Goal: Check status: Verify the current state of an ongoing process or item

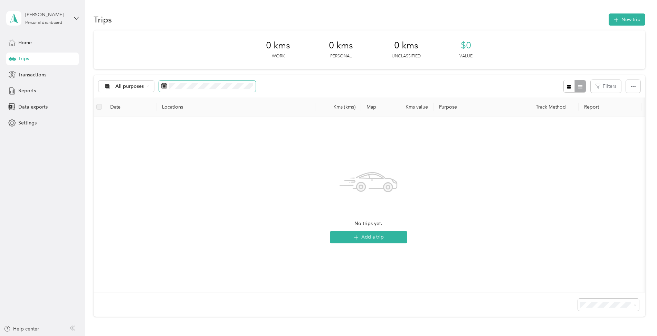
click at [241, 89] on span at bounding box center [207, 86] width 97 height 12
click at [164, 86] on icon at bounding box center [164, 86] width 6 height 6
click at [164, 85] on icon at bounding box center [164, 86] width 6 height 6
drag, startPoint x: 603, startPoint y: 89, endPoint x: 600, endPoint y: 92, distance: 4.7
click at [603, 89] on button "Filters" at bounding box center [605, 86] width 30 height 13
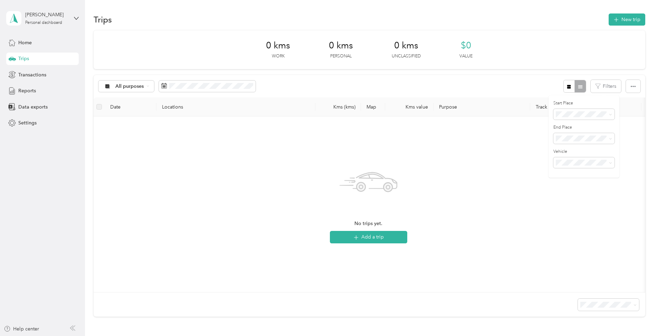
click at [517, 189] on div "No trips yet. Add a trip" at bounding box center [368, 204] width 539 height 164
click at [219, 90] on span at bounding box center [207, 86] width 97 height 12
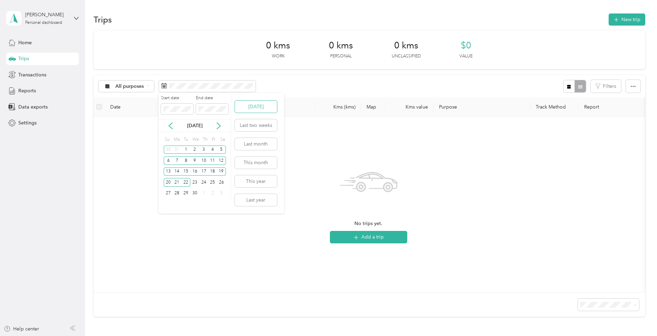
click at [248, 108] on button "Today" at bounding box center [256, 106] width 42 height 12
